Goal: Transaction & Acquisition: Purchase product/service

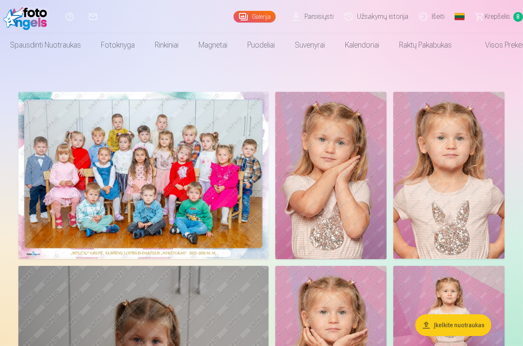
click at [329, 169] on img at bounding box center [330, 175] width 111 height 167
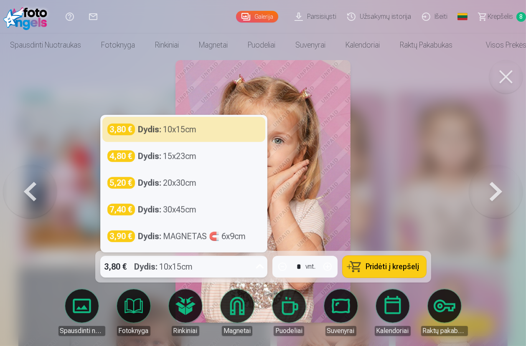
click at [260, 269] on icon at bounding box center [259, 266] width 8 height 5
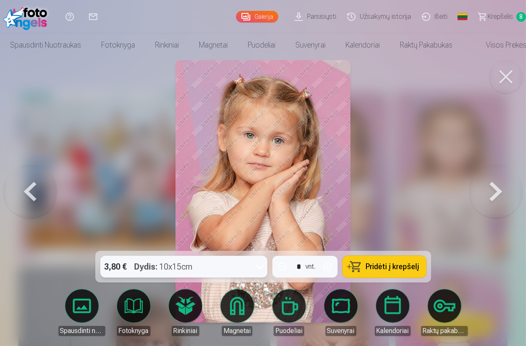
click at [241, 266] on div "3,80 € Dydis : 10x15cm" at bounding box center [175, 267] width 151 height 22
click at [505, 76] on button at bounding box center [505, 76] width 33 height 33
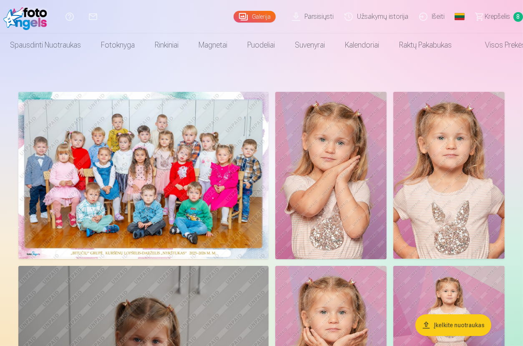
click at [498, 49] on link "Visos prekės" at bounding box center [499, 44] width 74 height 23
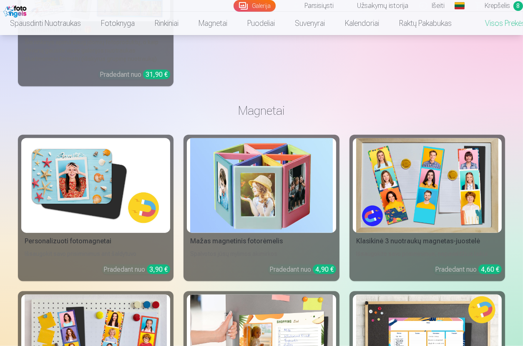
scroll to position [960, 0]
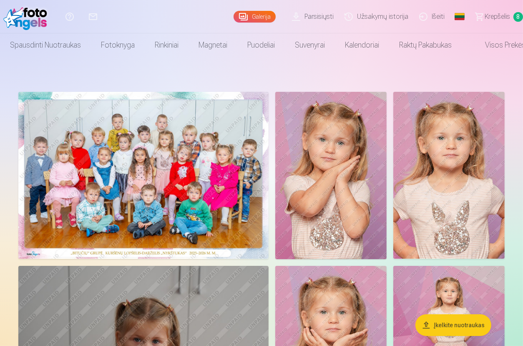
click at [497, 18] on span "Krepšelis" at bounding box center [497, 17] width 25 height 10
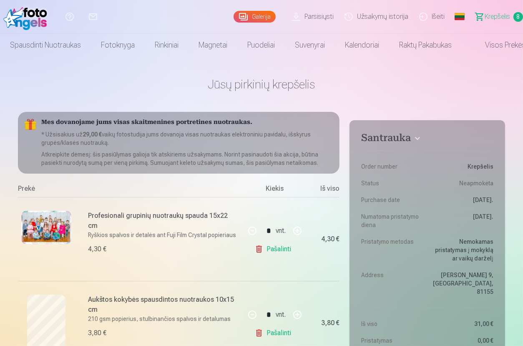
click at [267, 17] on link "Galerija" at bounding box center [255, 17] width 42 height 12
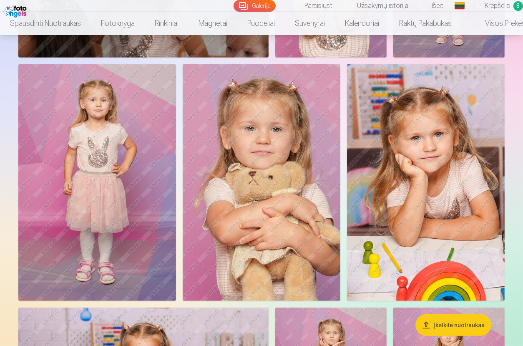
click at [270, 175] on img at bounding box center [262, 182] width 158 height 237
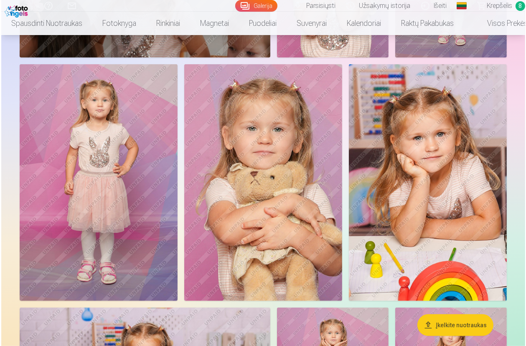
scroll to position [376, 0]
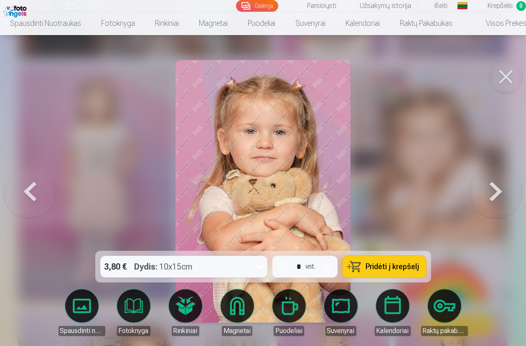
click at [214, 265] on div "3,80 € Dydis : 10x15cm" at bounding box center [175, 267] width 151 height 22
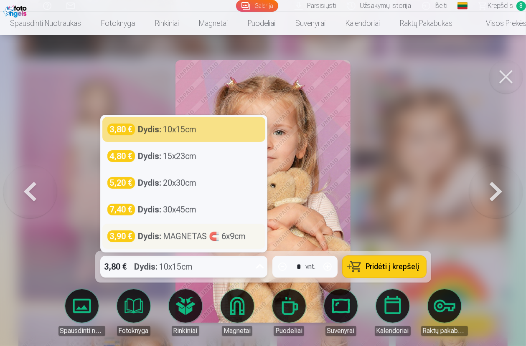
click at [148, 238] on strong "Dydis :" at bounding box center [149, 236] width 23 height 12
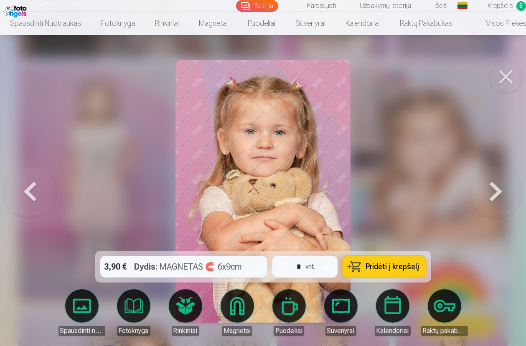
click at [401, 270] on span "Pridėti į krepšelį" at bounding box center [392, 267] width 53 height 8
